Goal: Task Accomplishment & Management: Use online tool/utility

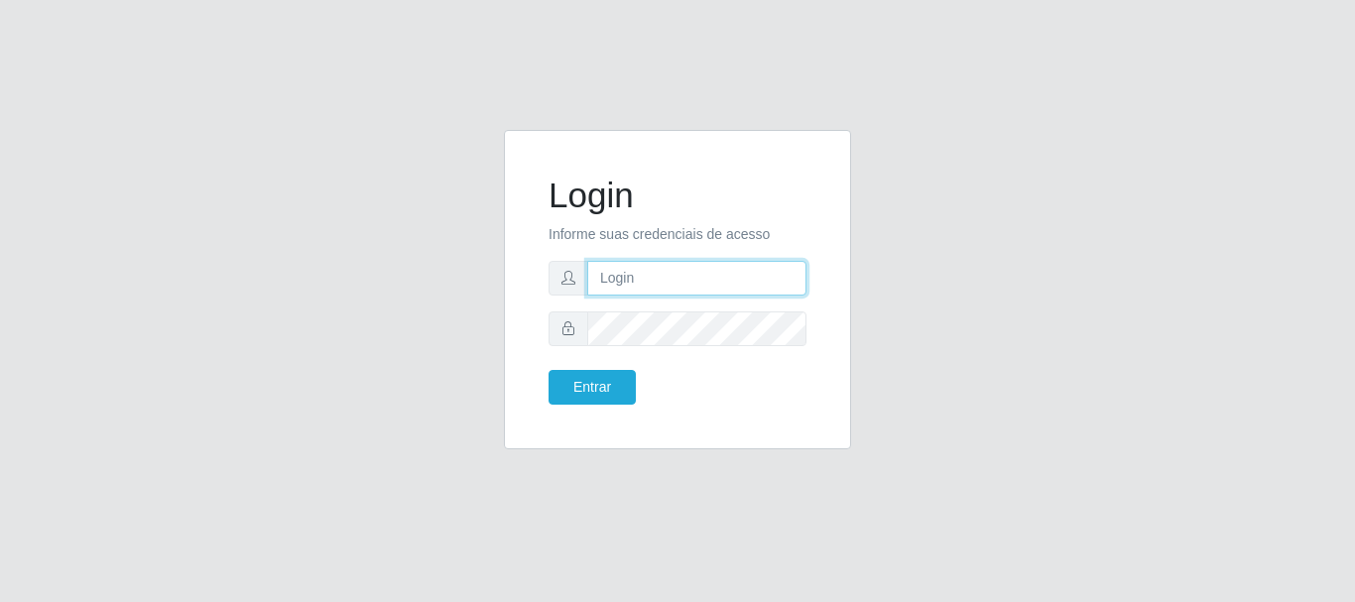
click at [773, 281] on input "text" at bounding box center [696, 278] width 219 height 35
type input "biatriz@comprebem"
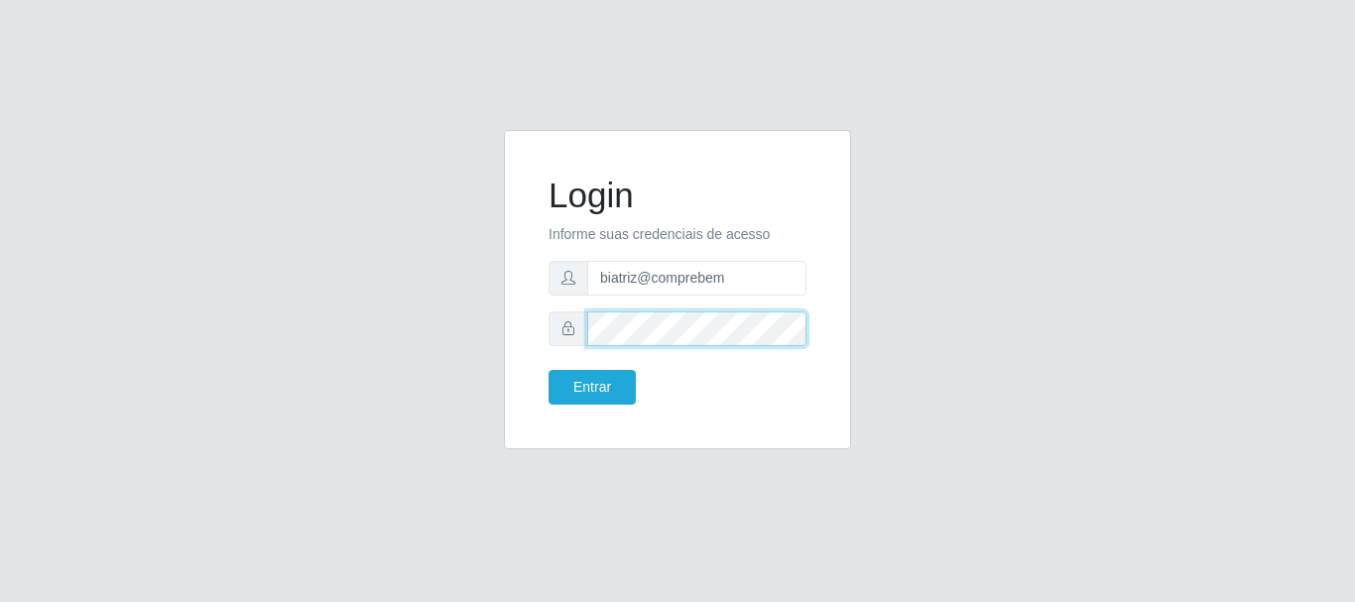
click at [548, 370] on button "Entrar" at bounding box center [591, 387] width 87 height 35
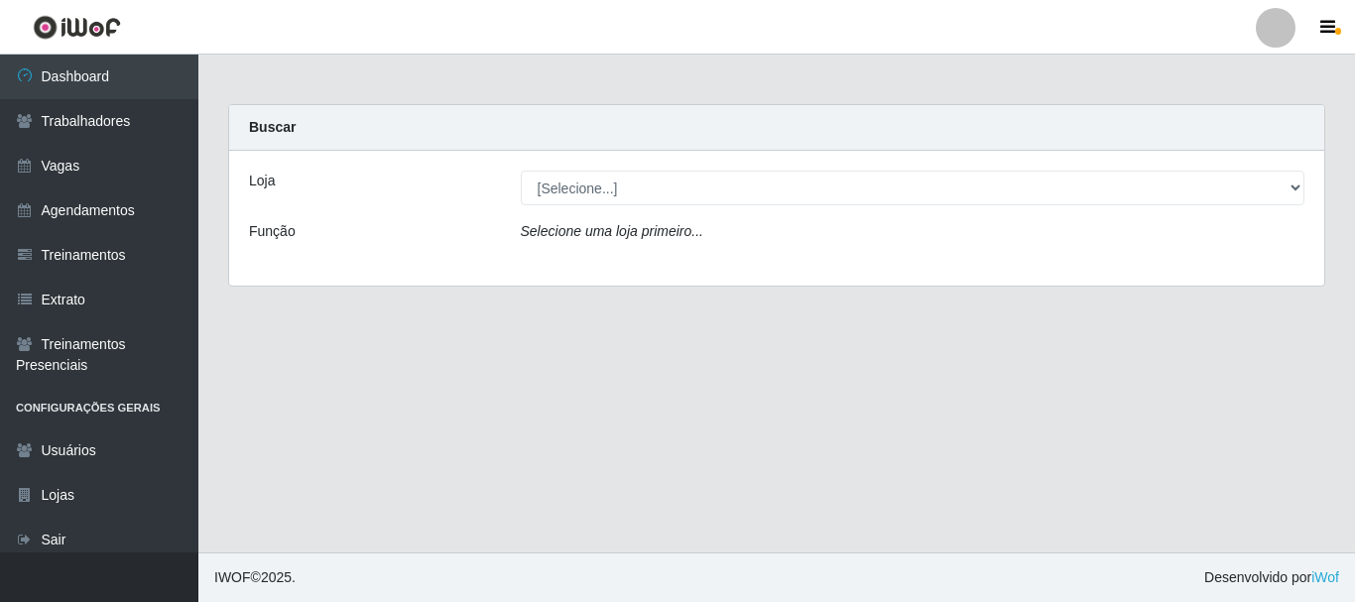
click at [787, 210] on div "Loja [Selecione...] Supermercado Compre Bem - Itabaiana Função Selecione uma lo…" at bounding box center [776, 218] width 1095 height 135
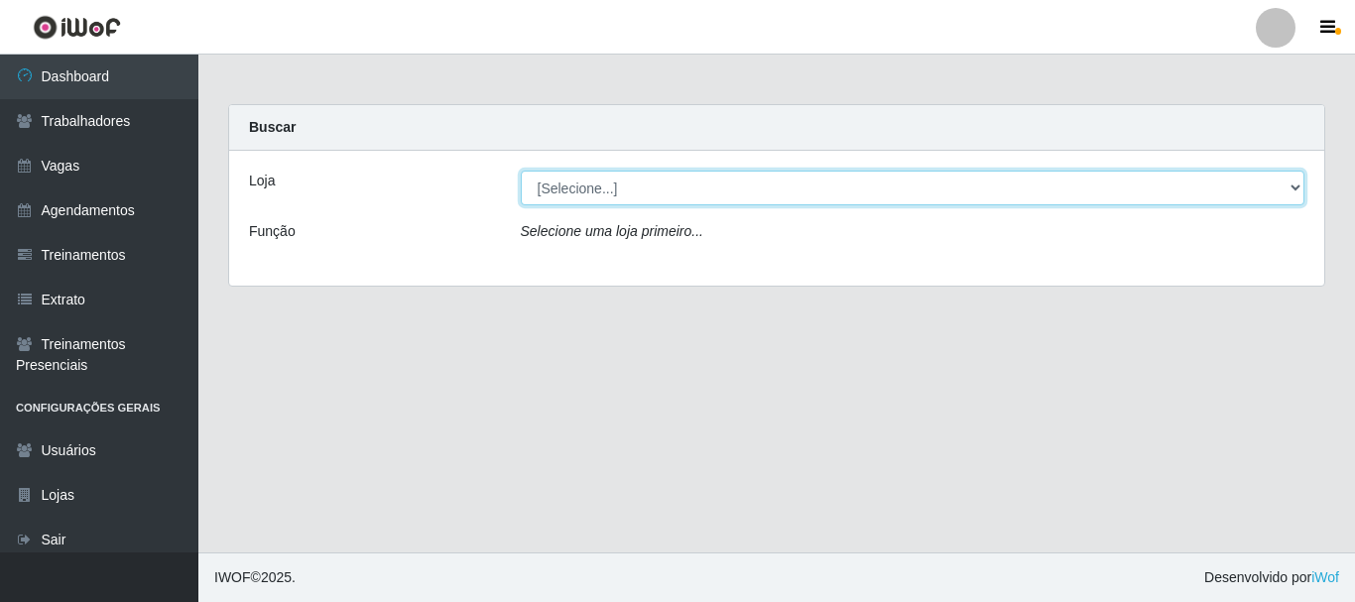
click at [780, 197] on select "[Selecione...] Supermercado Compre Bem - Itabaiana" at bounding box center [913, 188] width 784 height 35
select select "264"
click at [521, 171] on select "[Selecione...] Supermercado Compre Bem - Itabaiana" at bounding box center [913, 188] width 784 height 35
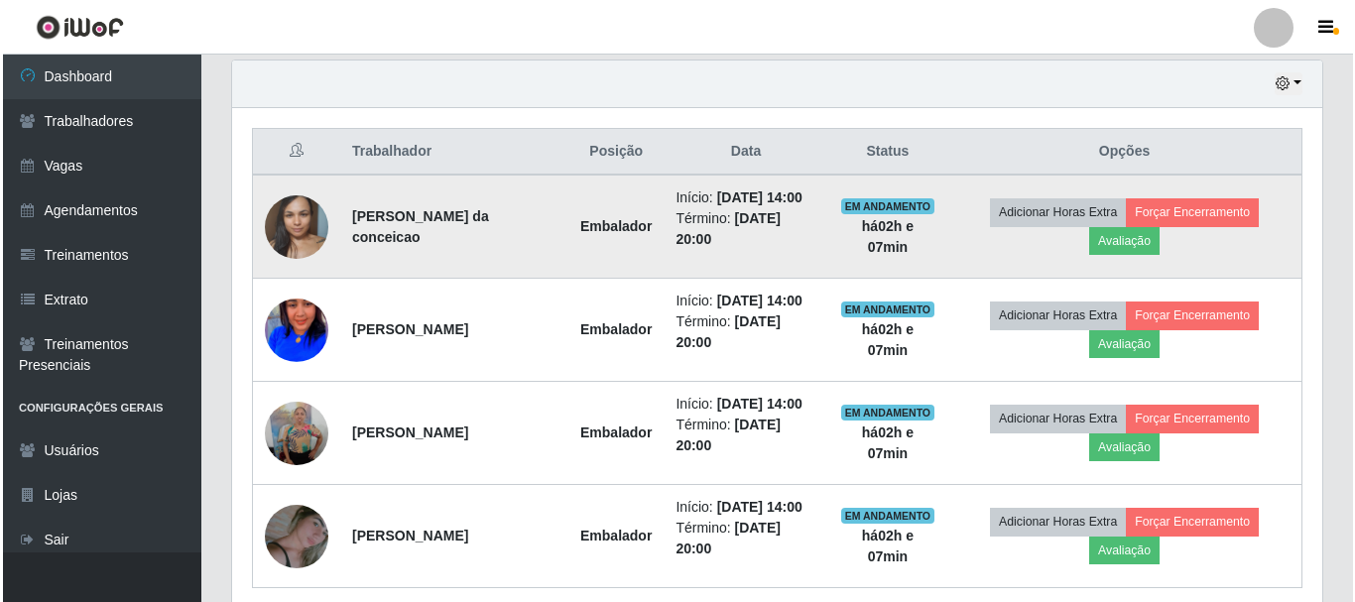
scroll to position [775, 0]
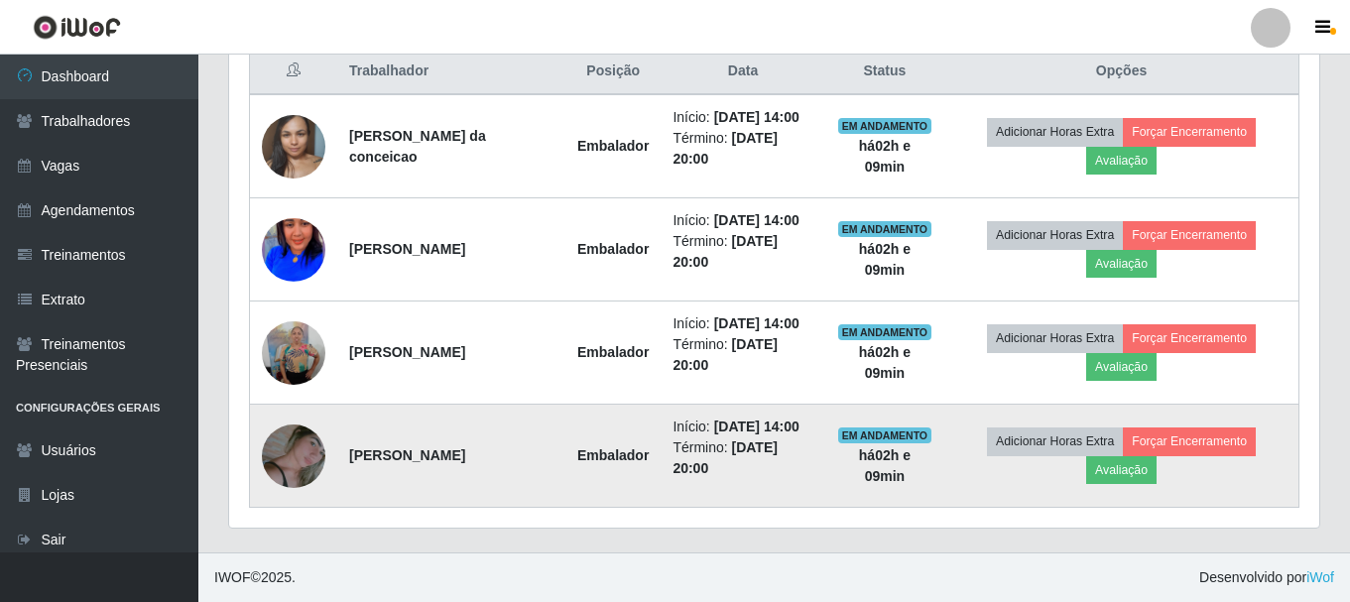
click at [296, 466] on img at bounding box center [293, 456] width 63 height 102
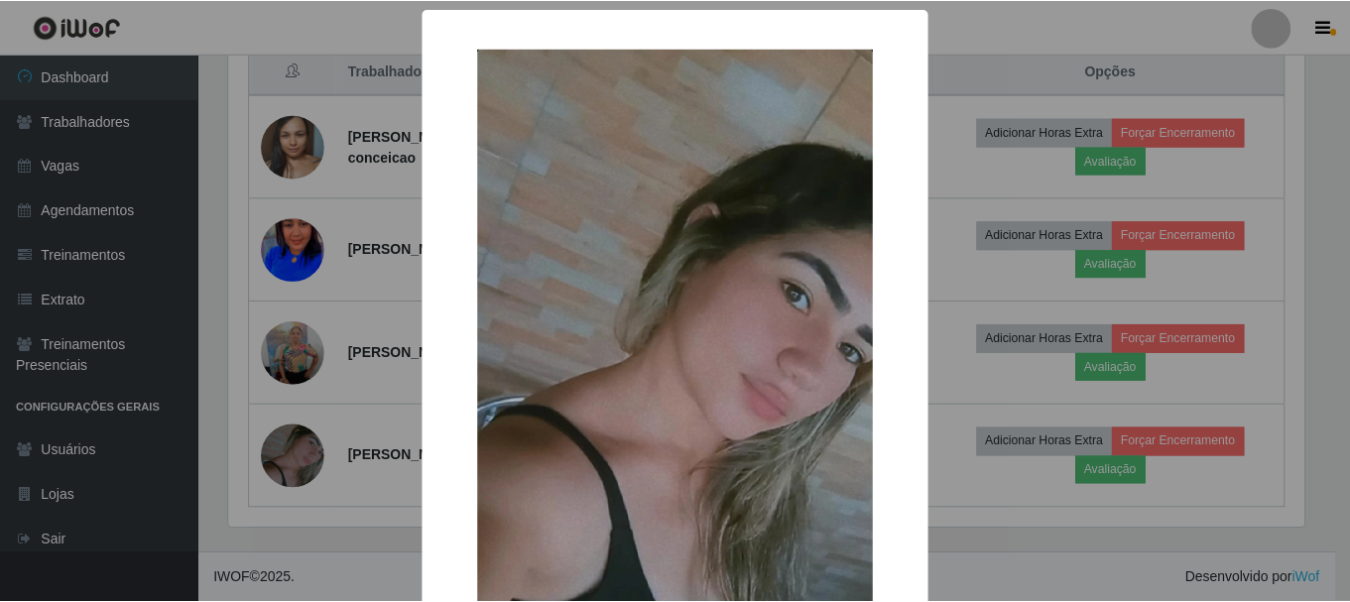
scroll to position [99, 0]
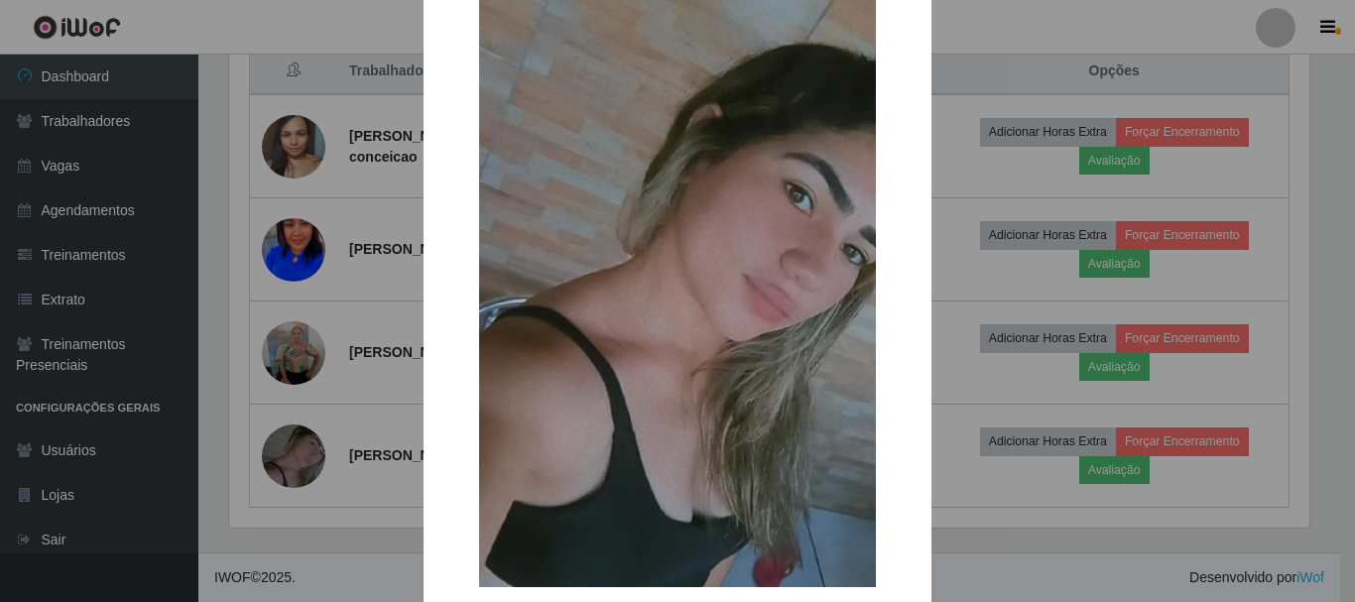
click at [1018, 479] on div "× OK Cancel" at bounding box center [677, 301] width 1355 height 602
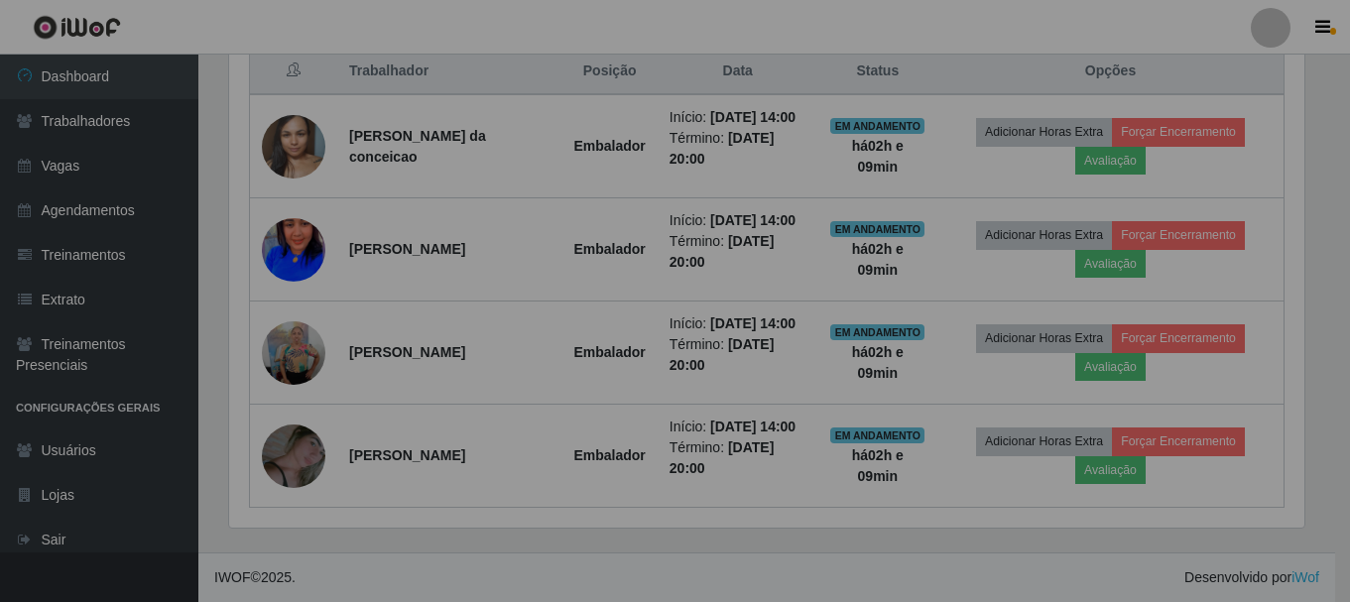
scroll to position [412, 1090]
